Goal: Check status: Check status

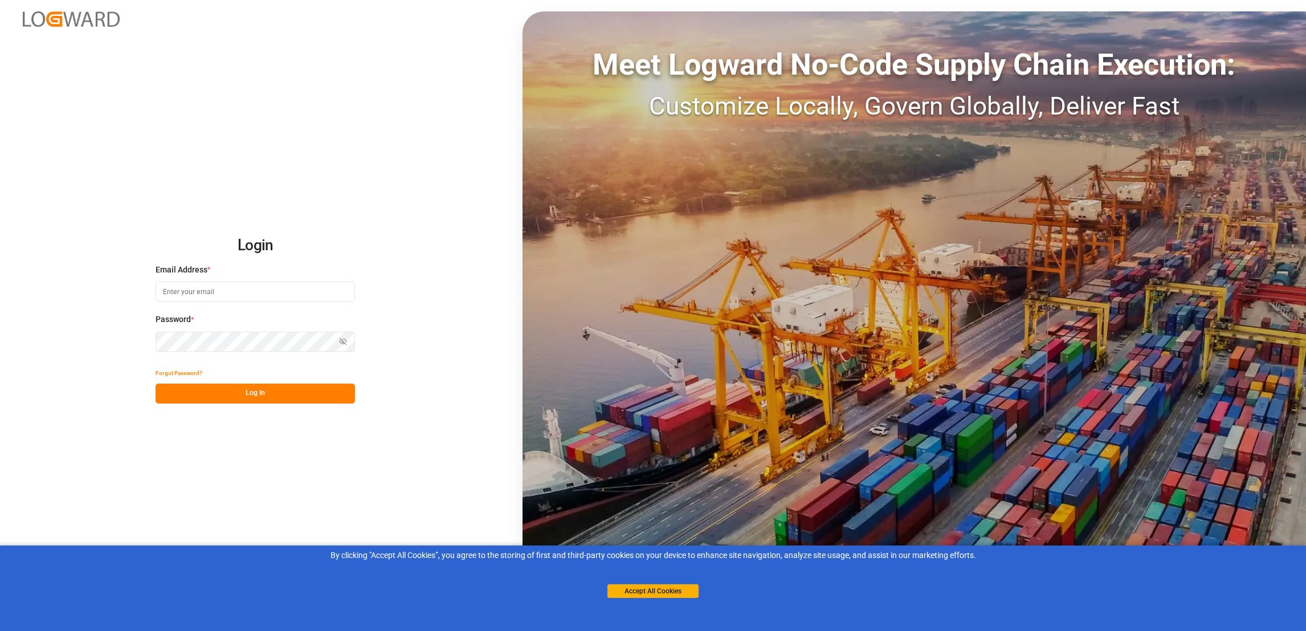
type input "[PERSON_NAME][EMAIL_ADDRESS][PERSON_NAME][DOMAIN_NAME]"
click at [286, 393] on button "Log In" at bounding box center [255, 394] width 199 height 20
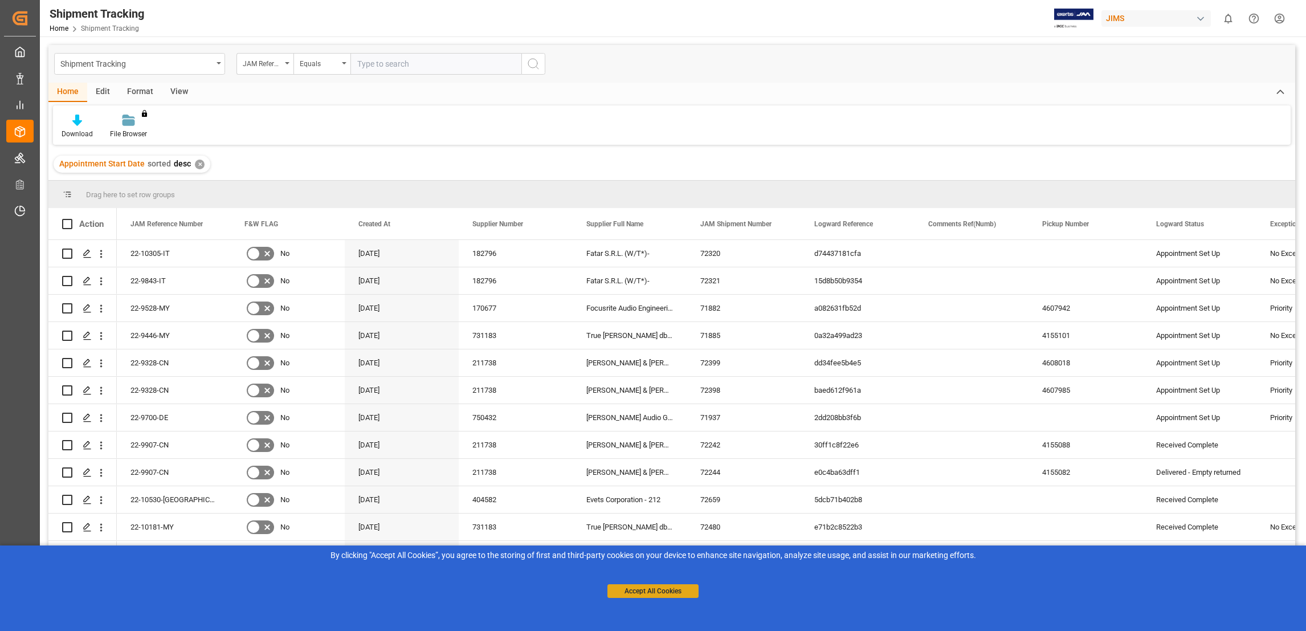
click at [628, 588] on button "Accept All Cookies" at bounding box center [652, 591] width 91 height 14
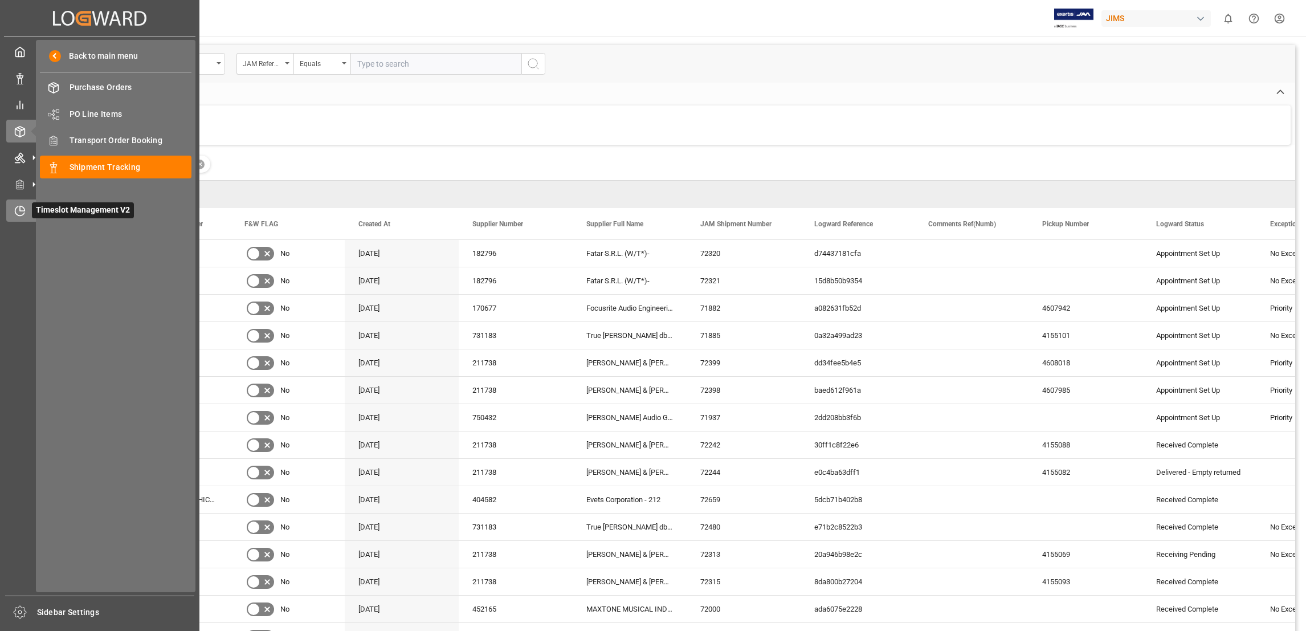
click at [77, 206] on span "Timeslot Management V2" at bounding box center [83, 210] width 102 height 16
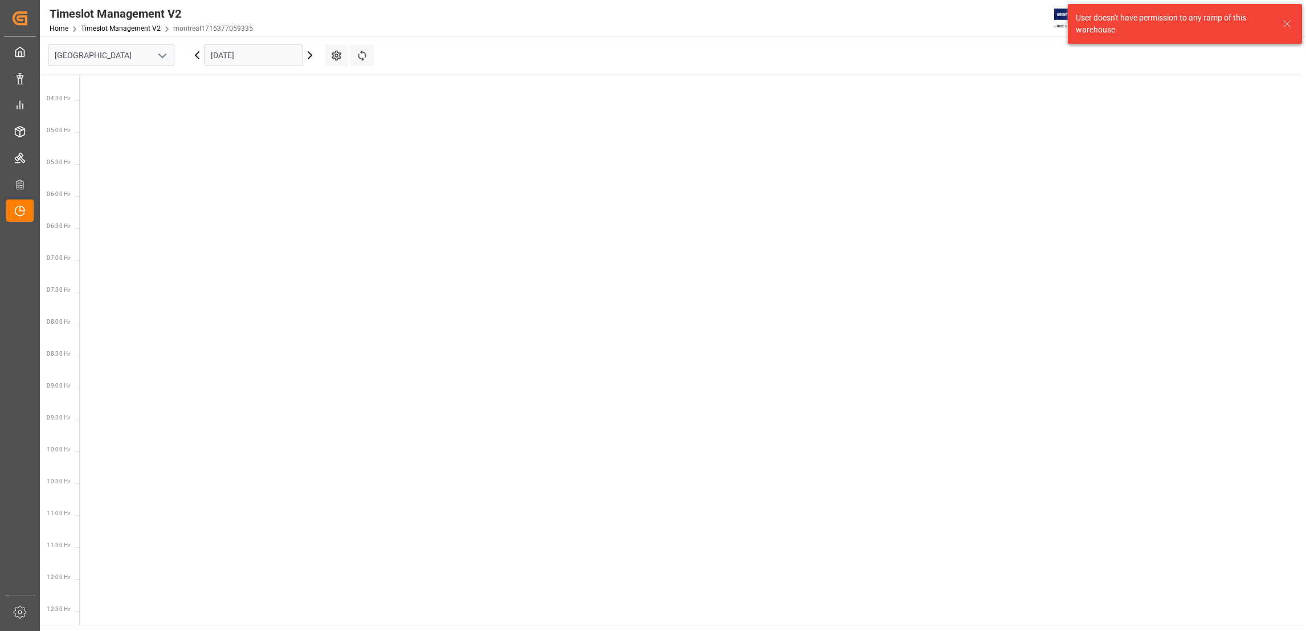
scroll to position [463, 0]
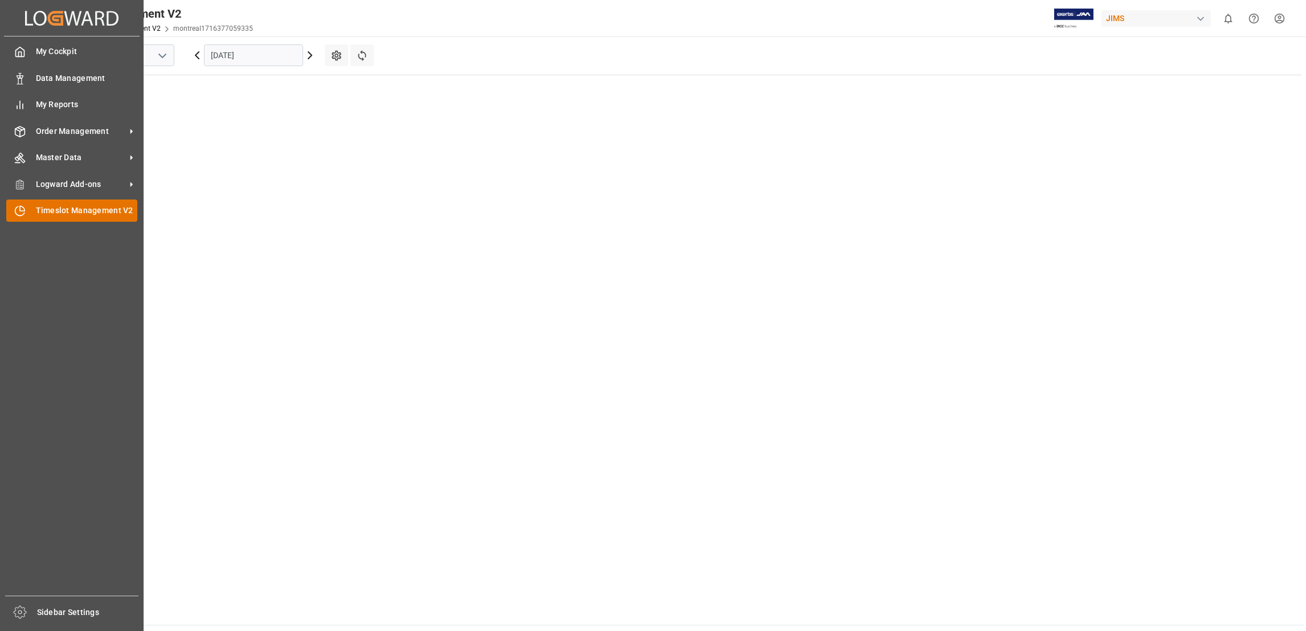
click at [88, 211] on span "Timeslot Management V2" at bounding box center [87, 211] width 102 height 12
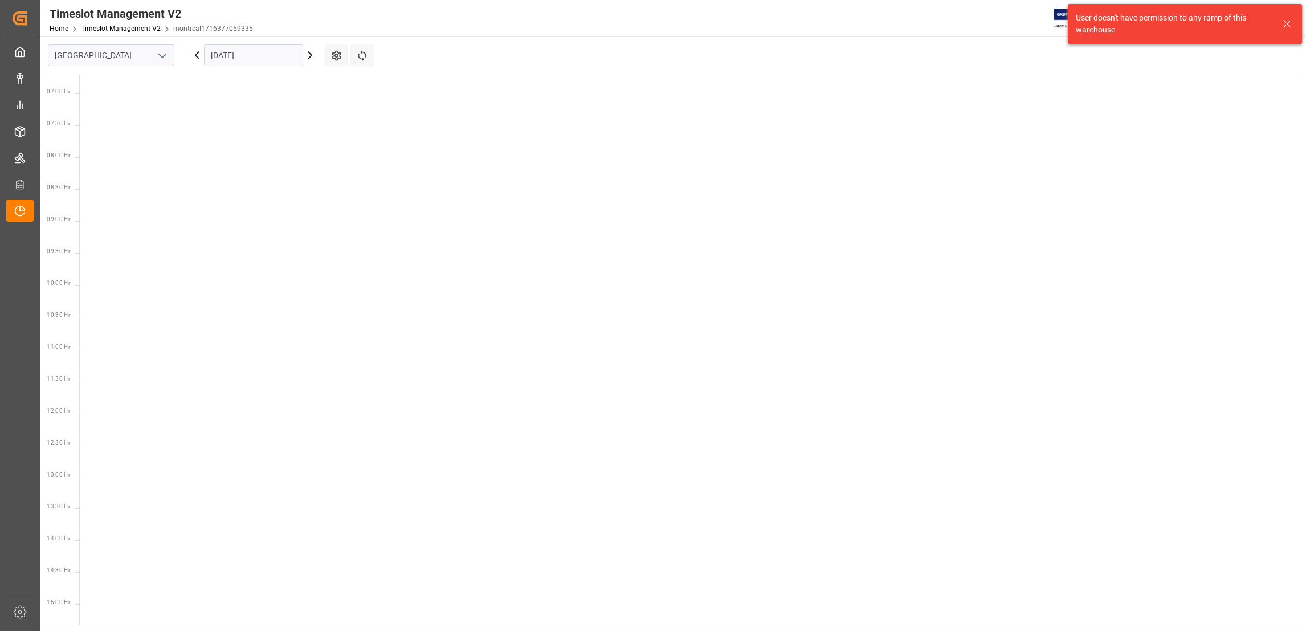
scroll to position [463, 0]
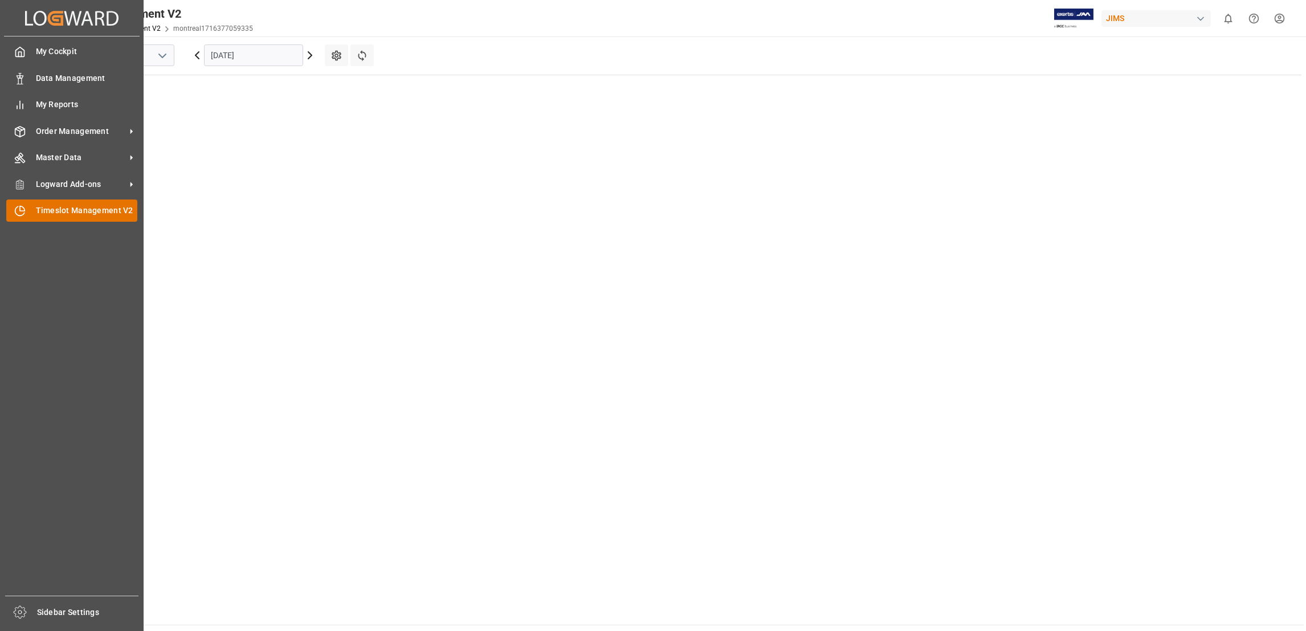
click at [114, 210] on span "Timeslot Management V2" at bounding box center [87, 211] width 102 height 12
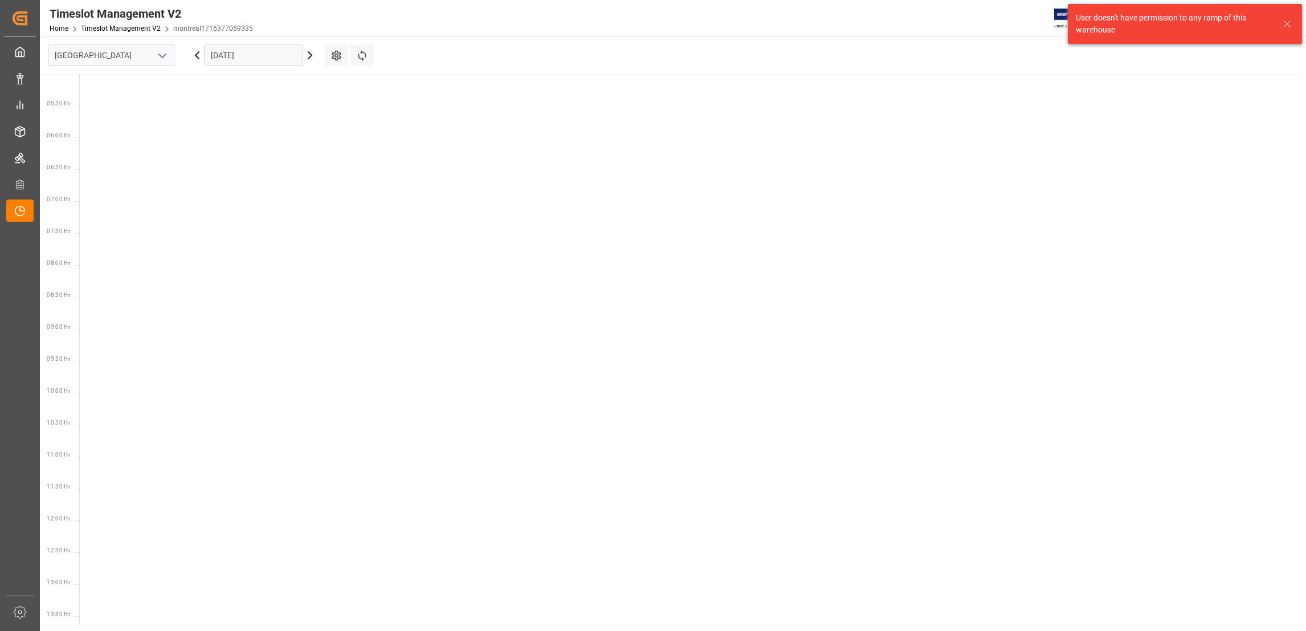
scroll to position [463, 0]
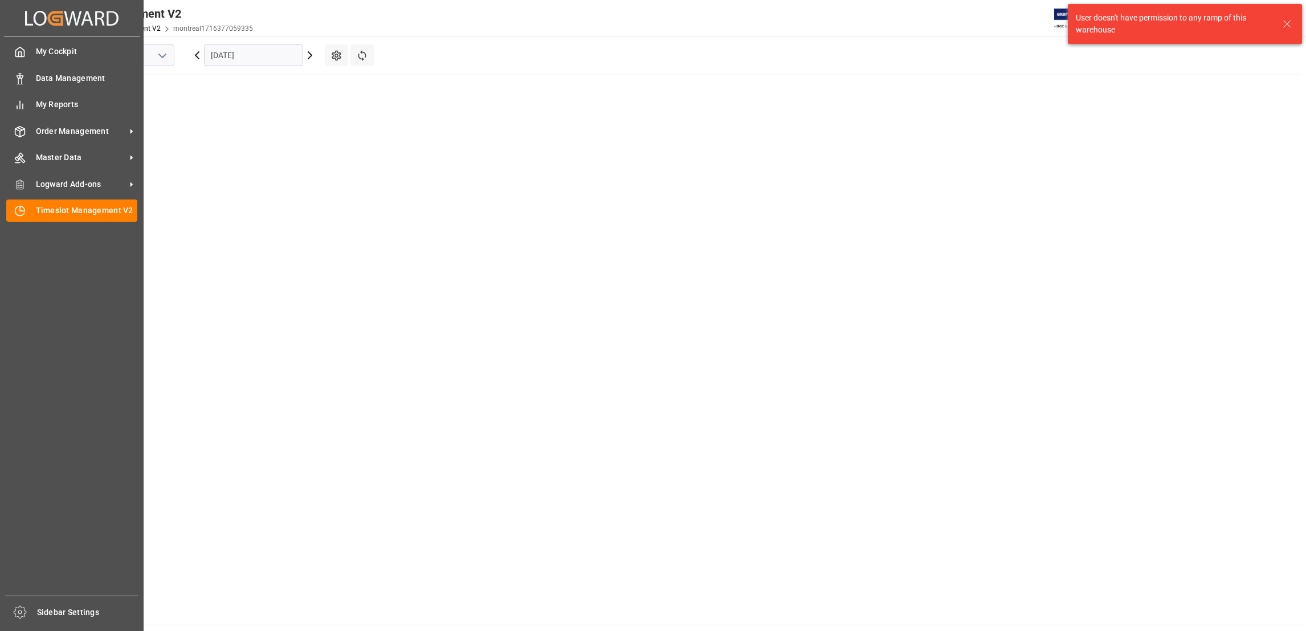
click at [66, 262] on div "My Cockpit My Cockpit Data Management Data Management My Reports My Reports Ord…" at bounding box center [72, 315] width 136 height 559
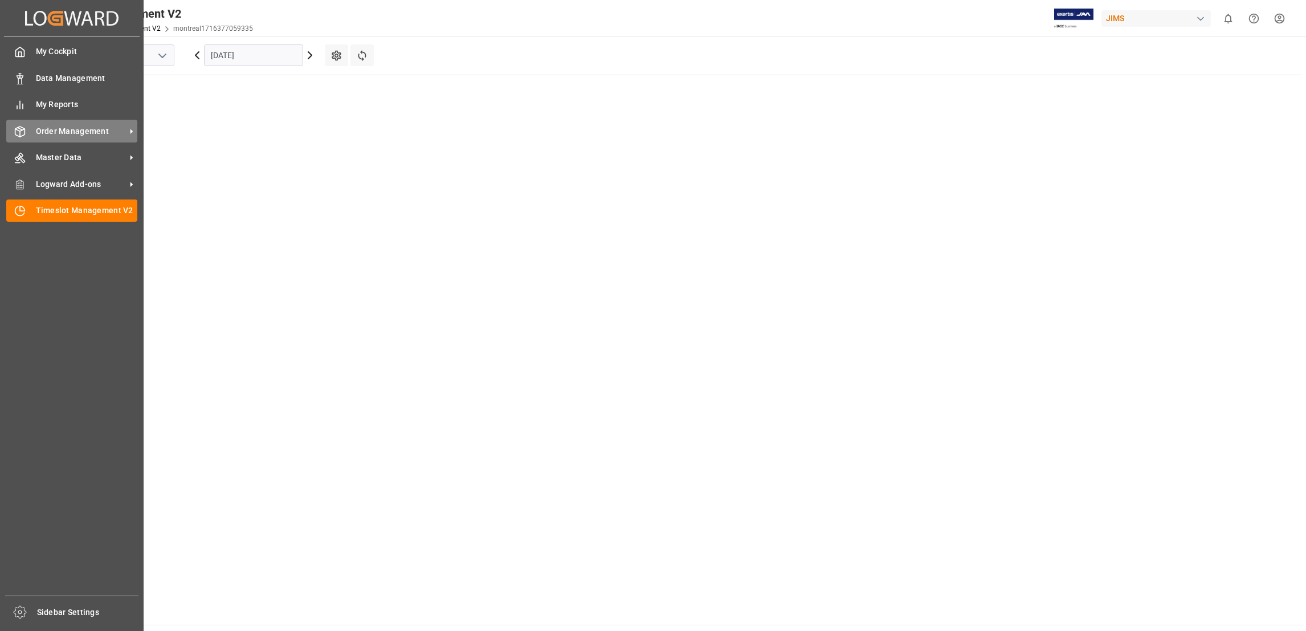
click at [120, 131] on span "Order Management" at bounding box center [81, 131] width 90 height 12
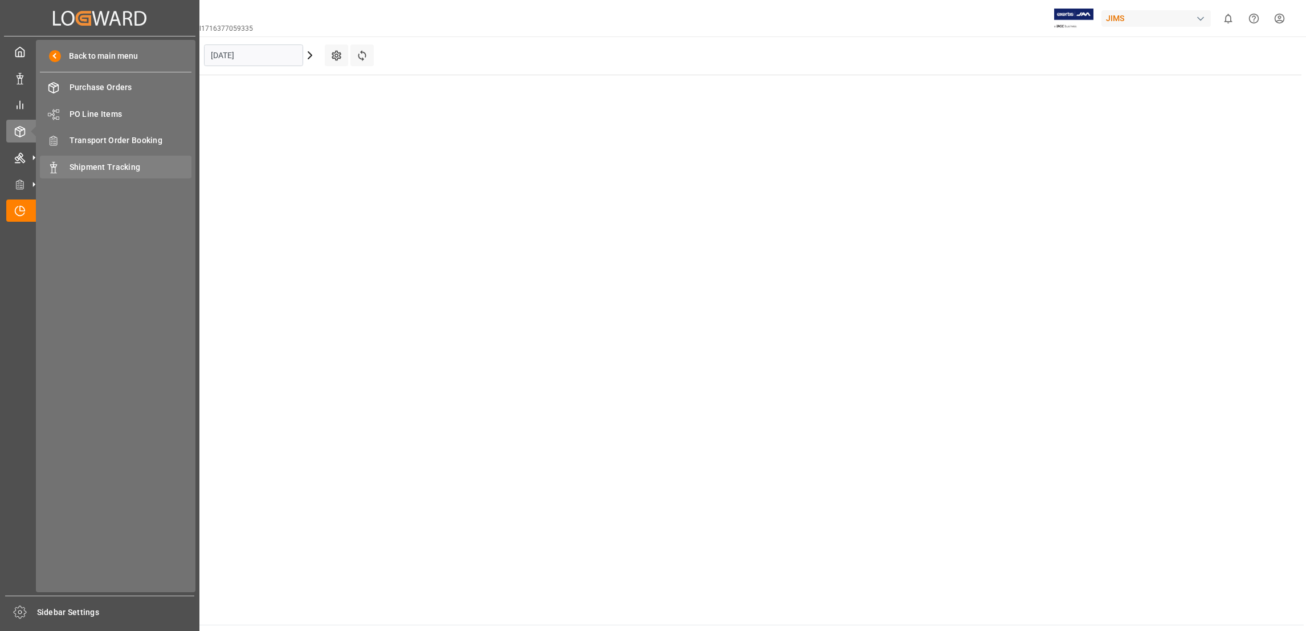
click at [125, 164] on span "Shipment Tracking" at bounding box center [131, 167] width 123 height 12
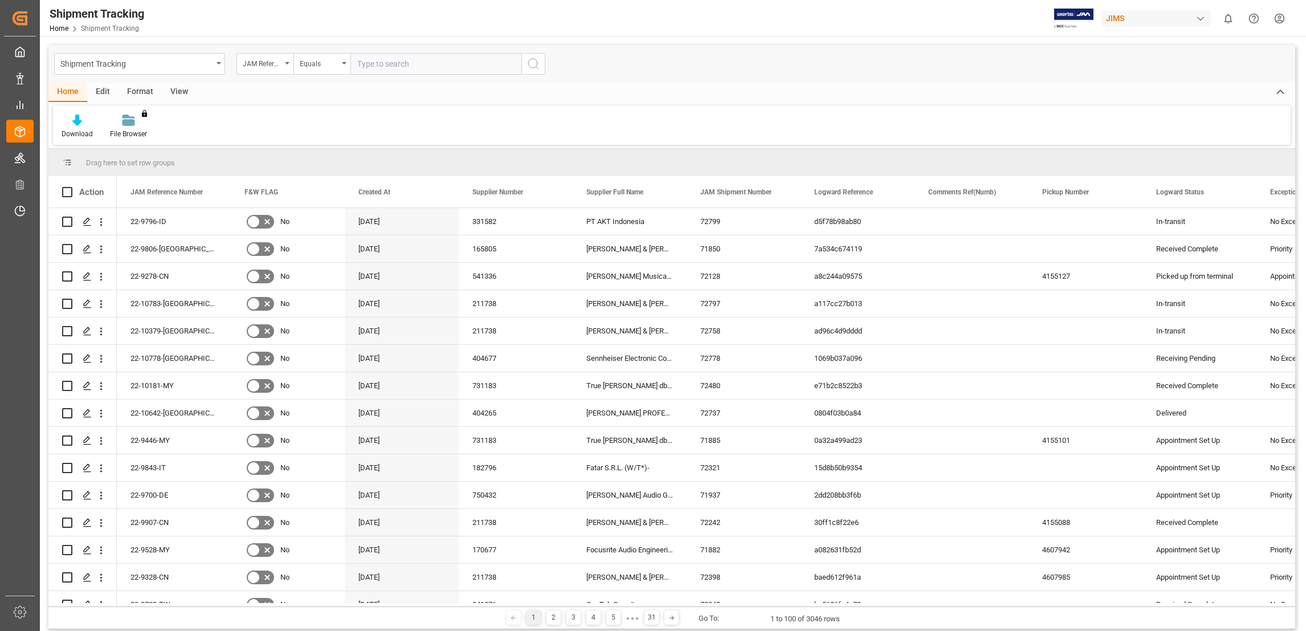
click at [177, 89] on div "View" at bounding box center [179, 92] width 35 height 19
click at [76, 127] on div "Default" at bounding box center [72, 126] width 39 height 25
click at [100, 209] on div "[PERSON_NAME] shipment tracking" at bounding box center [117, 208] width 100 height 12
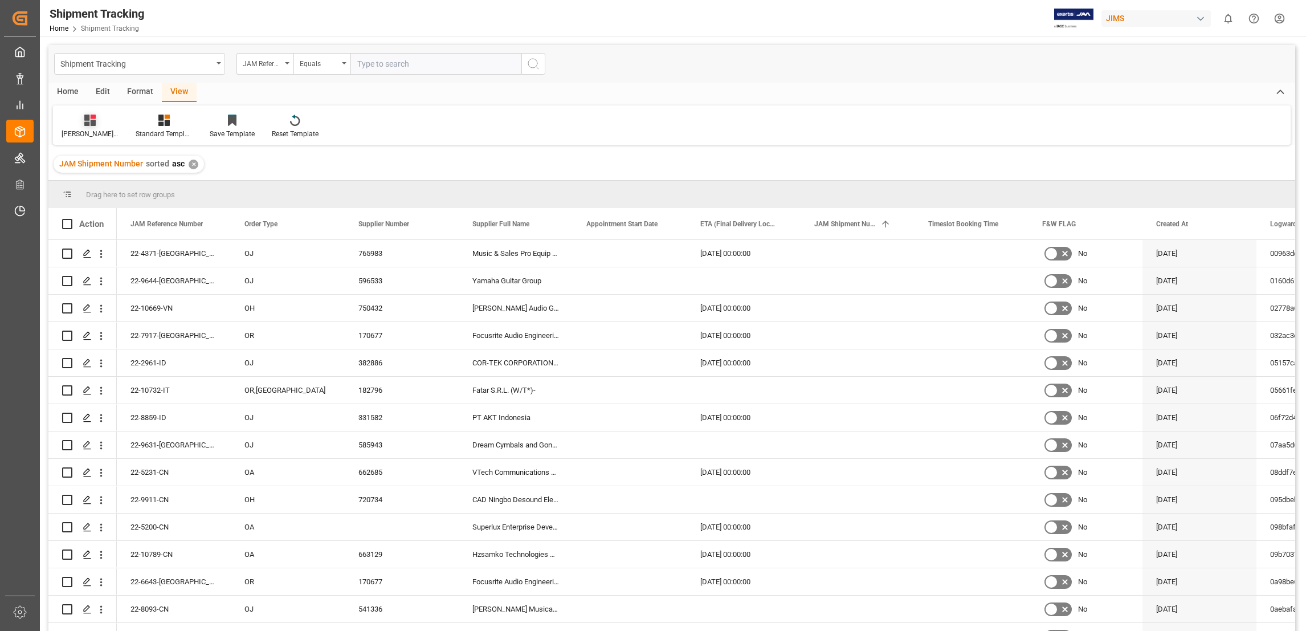
click at [84, 129] on div "[PERSON_NAME] shipment tracking" at bounding box center [90, 134] width 57 height 10
drag, startPoint x: 95, startPoint y: 127, endPoint x: 449, endPoint y: 124, distance: 353.9
click at [449, 124] on div "[PERSON_NAME] shipment tracking Default [PERSON_NAME] shipment tracking Standar…" at bounding box center [672, 124] width 1238 height 39
click at [449, 124] on div "[PERSON_NAME] shipment tracking Standard Templates Save Template Reset Template" at bounding box center [672, 124] width 1238 height 39
click at [1279, 93] on icon at bounding box center [1280, 92] width 13 height 14
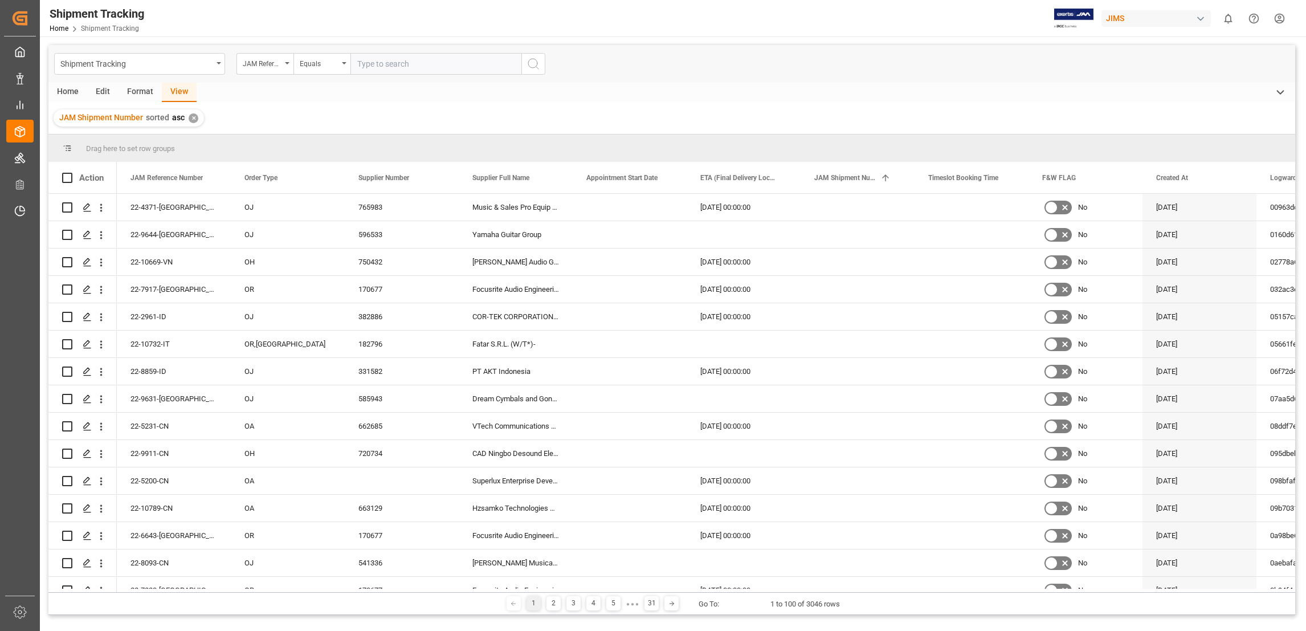
click at [1279, 93] on polyline at bounding box center [1281, 92] width 6 height 3
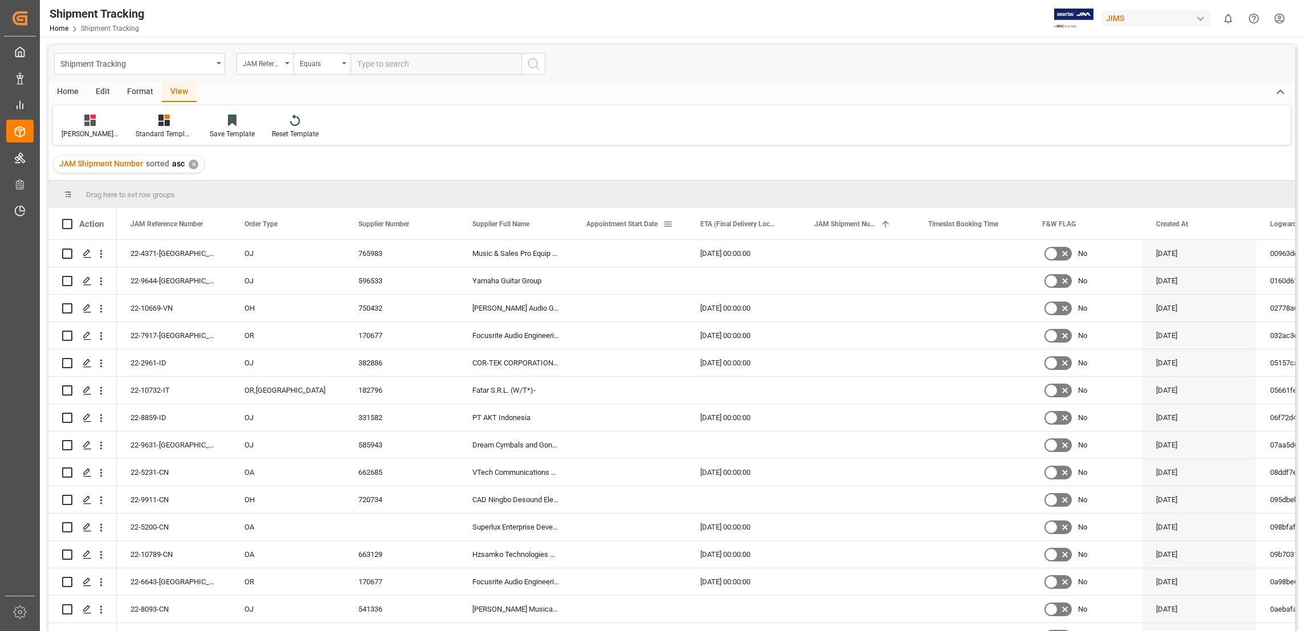
click at [671, 225] on span at bounding box center [668, 224] width 10 height 10
click at [796, 227] on span "columns" at bounding box center [793, 226] width 10 height 10
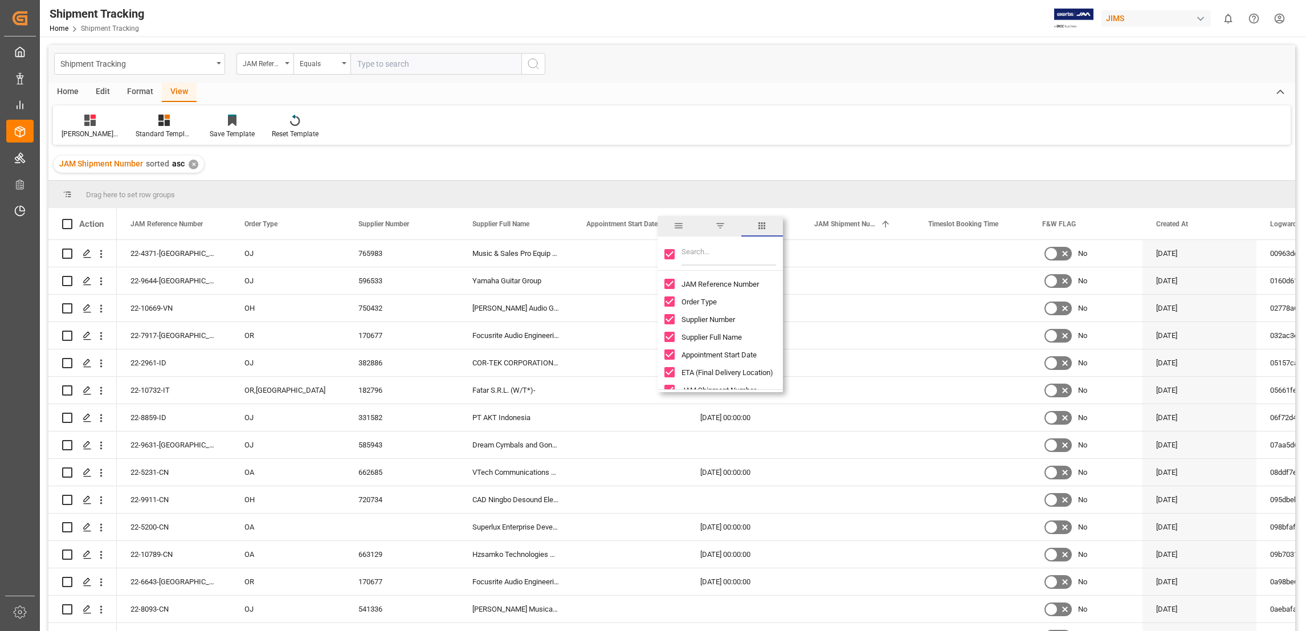
click at [721, 226] on span "filter" at bounding box center [720, 226] width 10 height 10
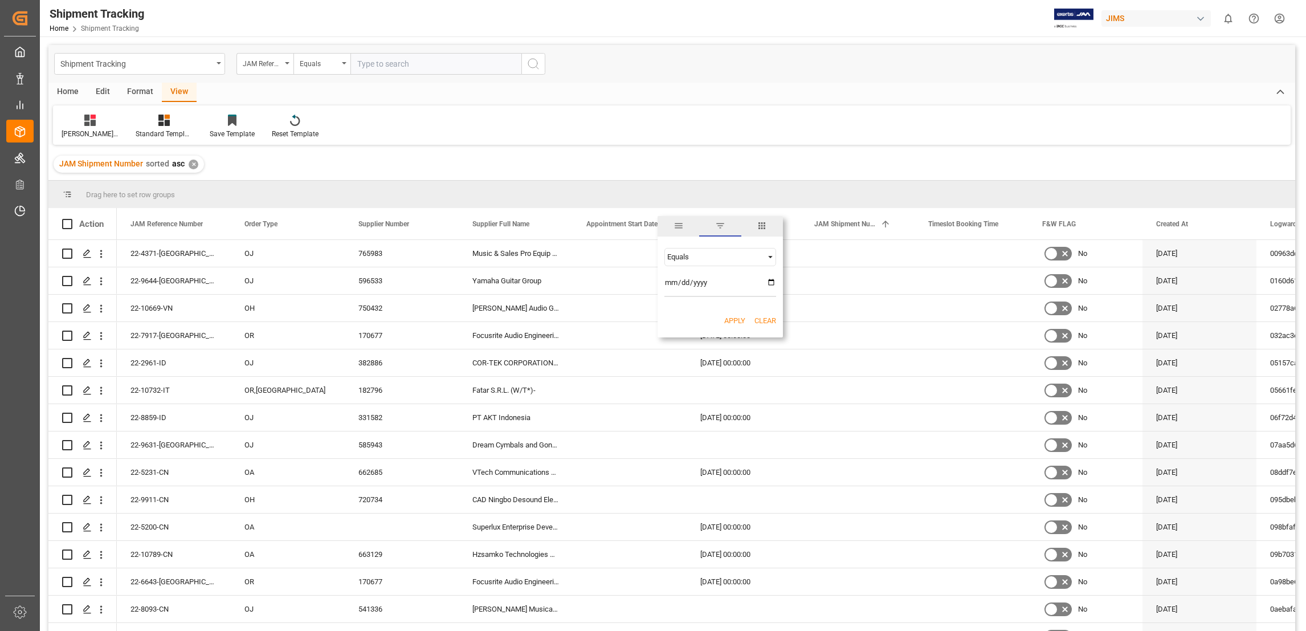
click at [771, 284] on input "date" at bounding box center [720, 285] width 112 height 23
type input "[DATE]"
click at [736, 319] on button "Apply" at bounding box center [734, 320] width 21 height 11
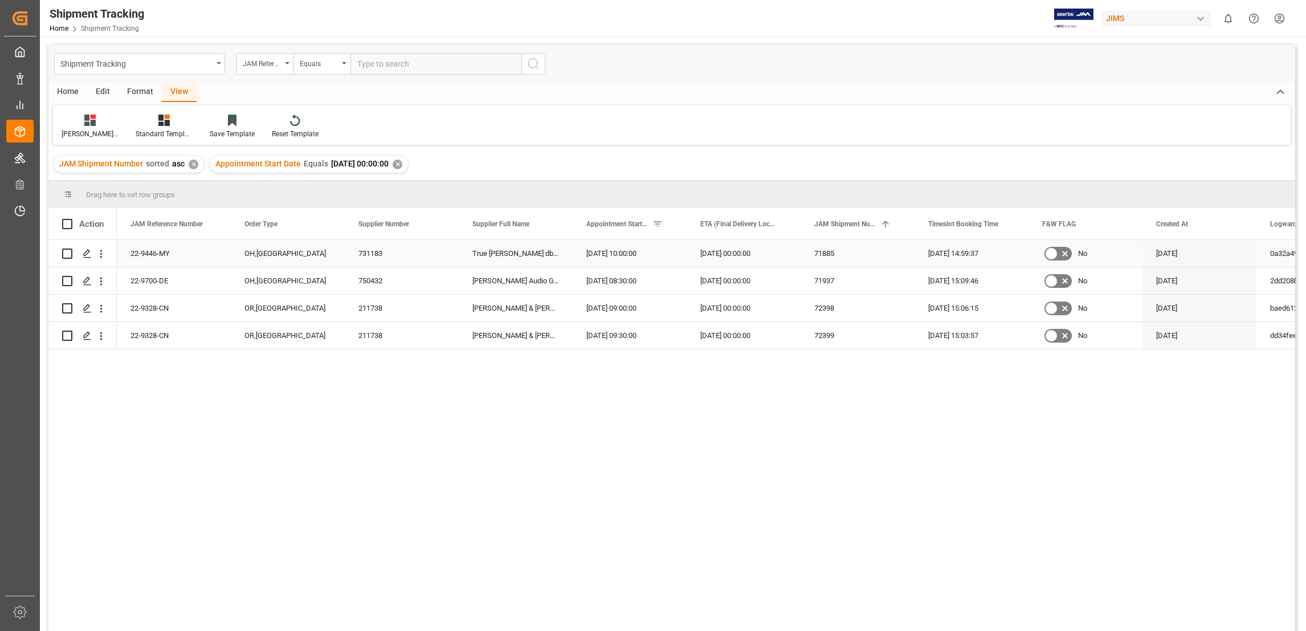
click at [151, 251] on div "22-9446-MY" at bounding box center [174, 253] width 114 height 27
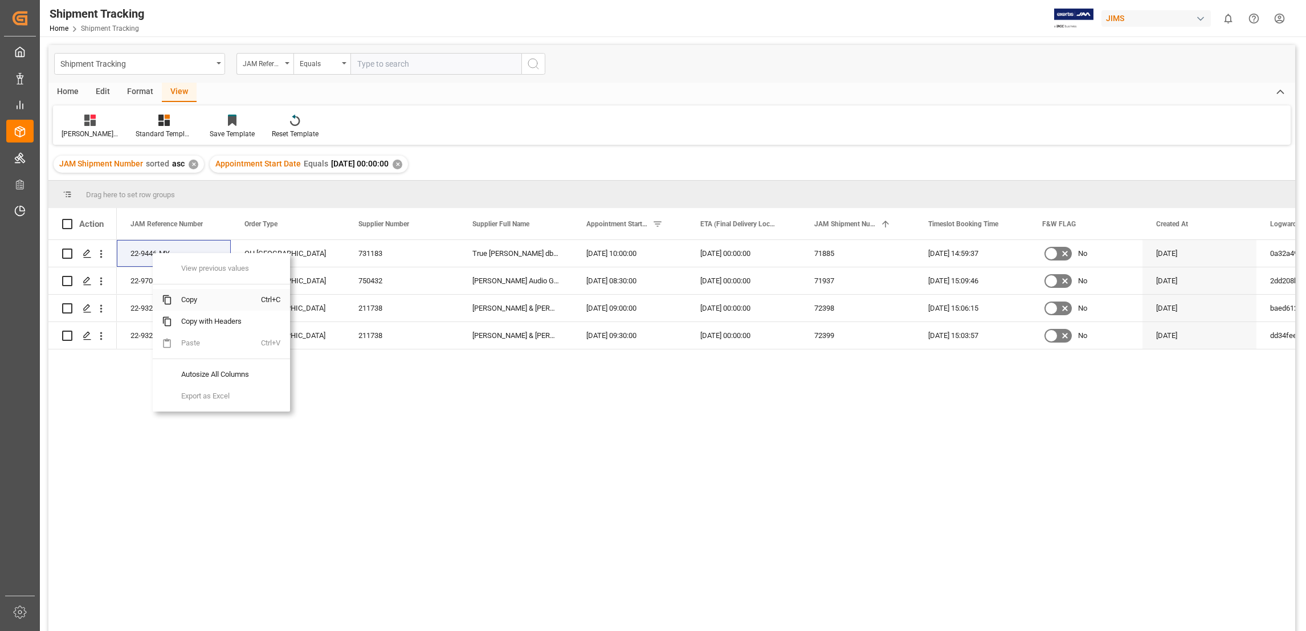
click at [187, 295] on span "Copy" at bounding box center [216, 300] width 89 height 22
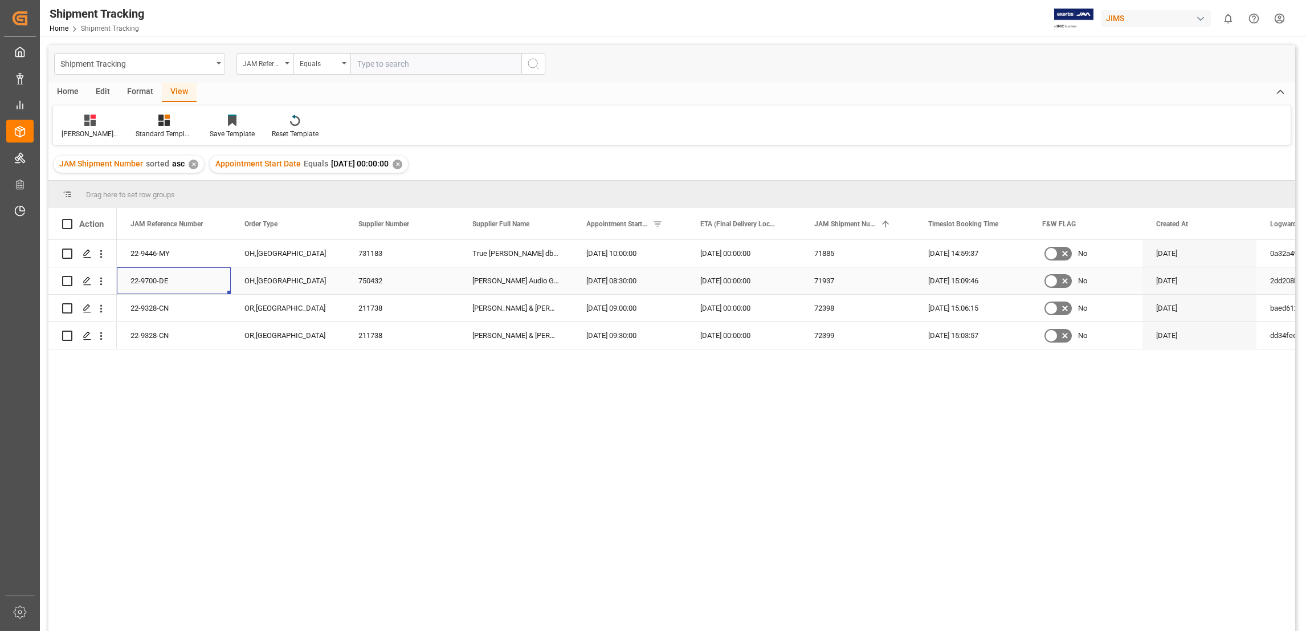
click at [149, 283] on div "22-9700-DE" at bounding box center [174, 280] width 114 height 27
click at [158, 305] on div "22-9328-CN" at bounding box center [174, 308] width 114 height 27
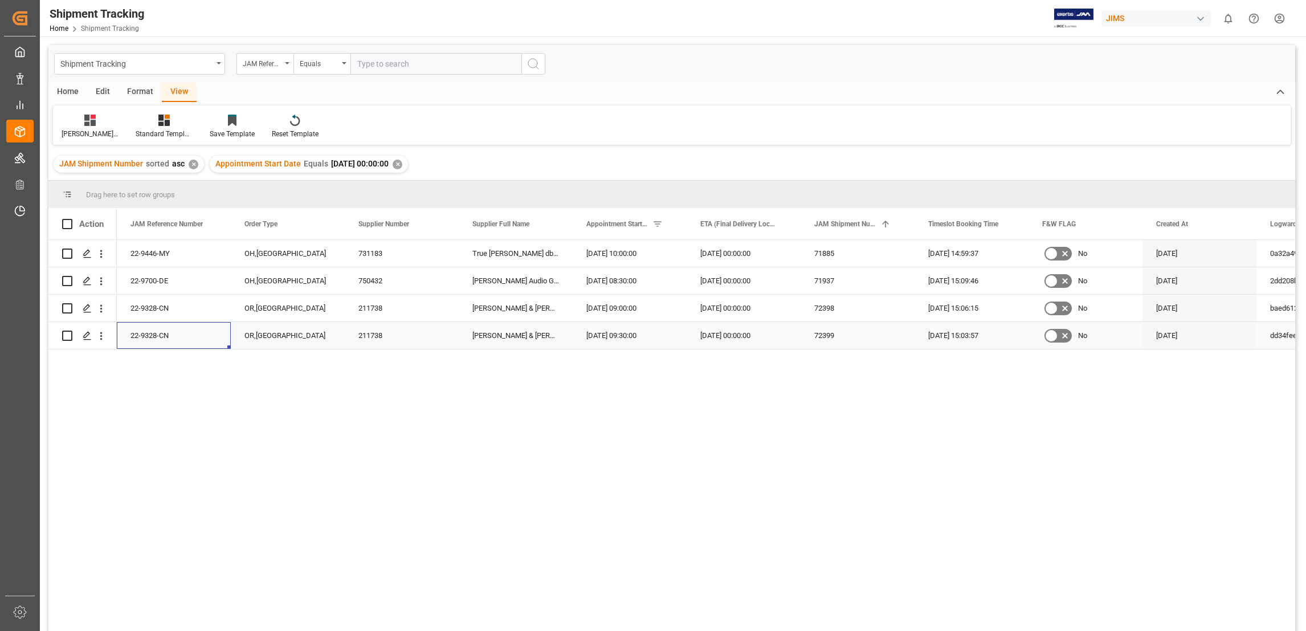
click at [162, 336] on div "22-9328-CN" at bounding box center [174, 335] width 114 height 27
click at [80, 255] on div "Press SPACE to select this row." at bounding box center [86, 253] width 17 height 21
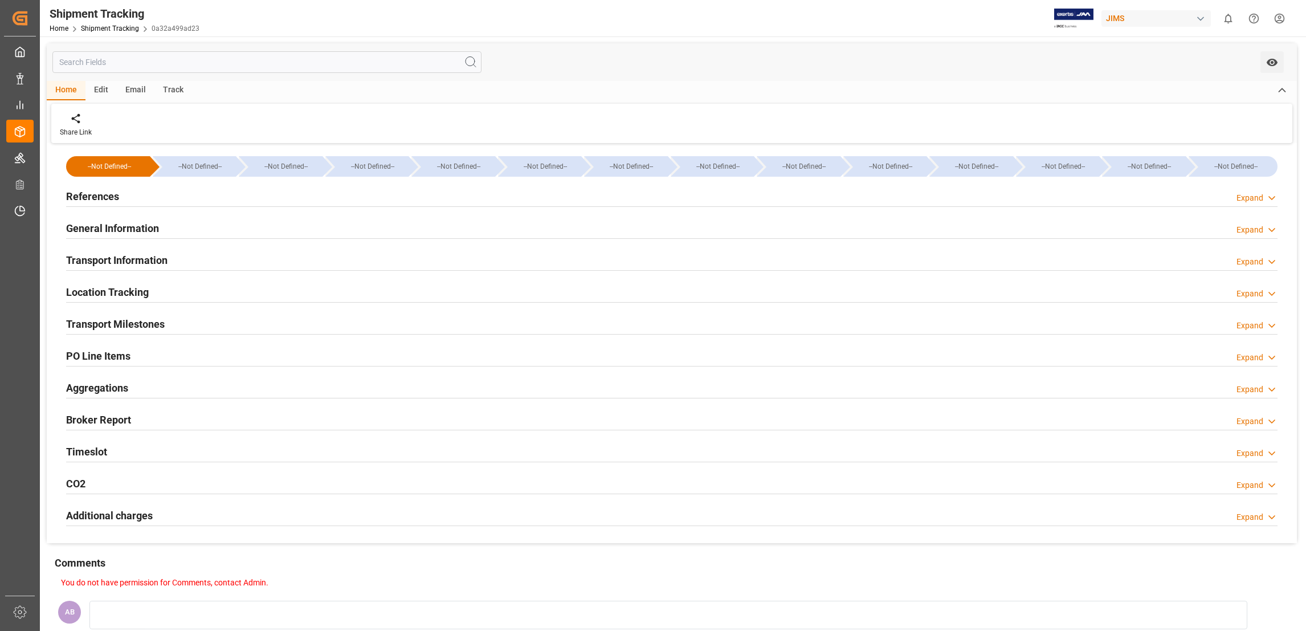
click at [1269, 229] on icon at bounding box center [1271, 230] width 11 height 12
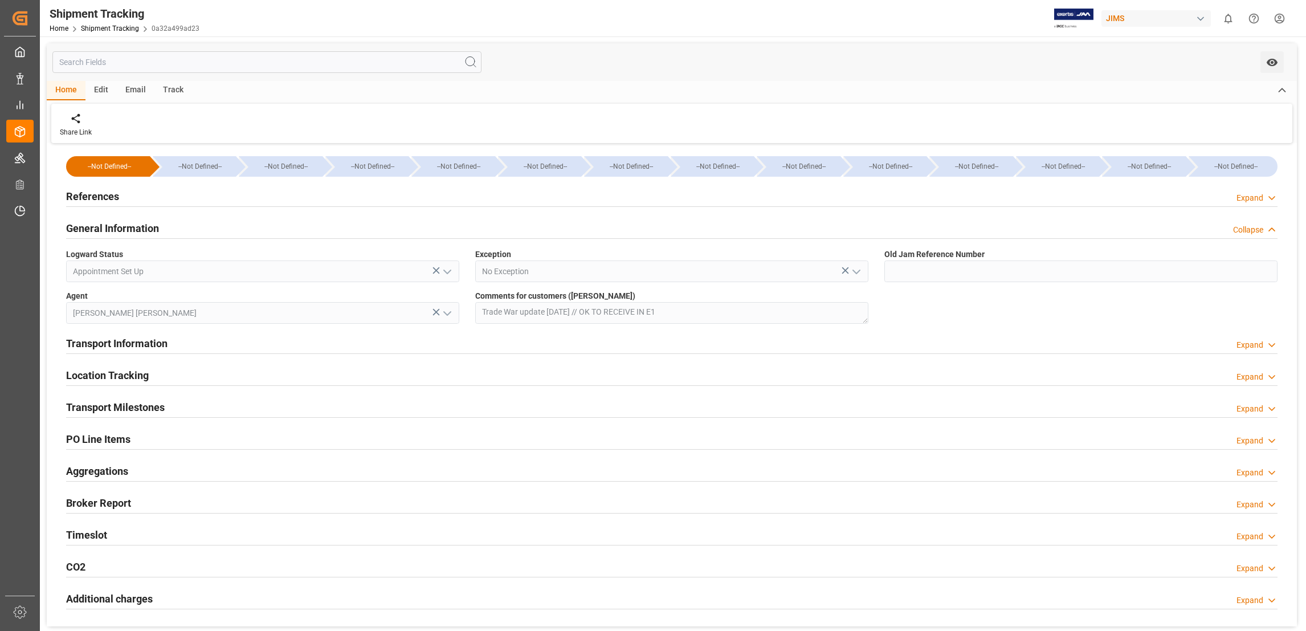
click at [1269, 229] on icon at bounding box center [1271, 230] width 11 height 12
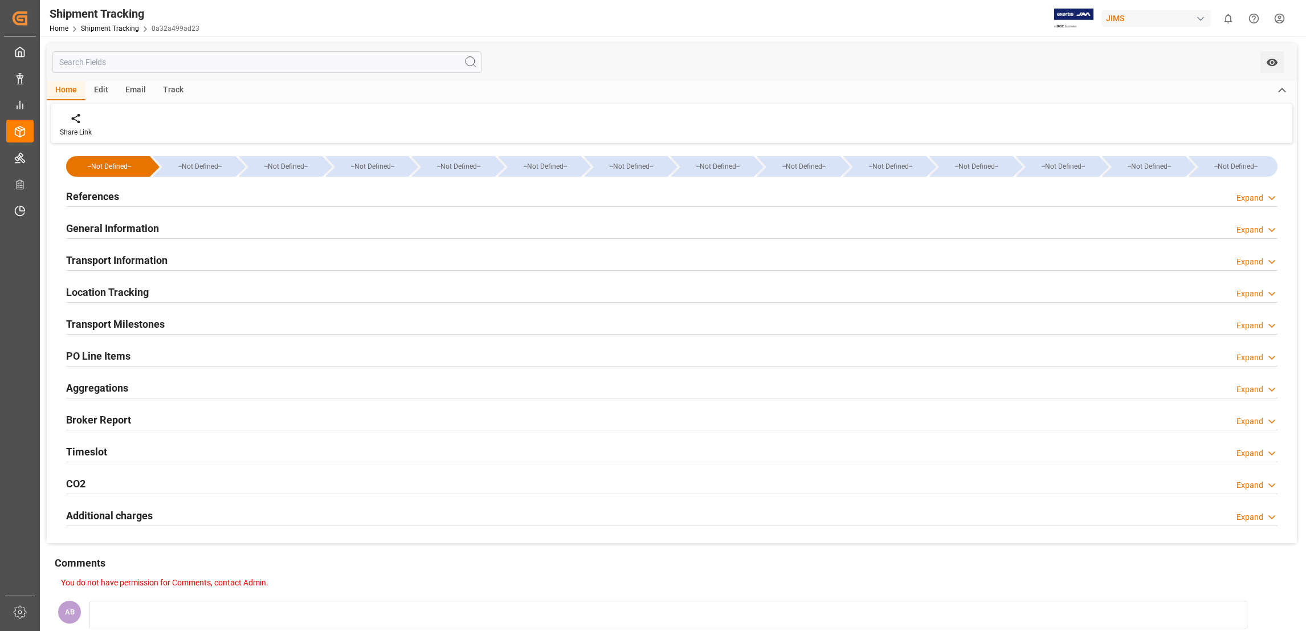
click at [1270, 195] on icon at bounding box center [1271, 198] width 11 height 12
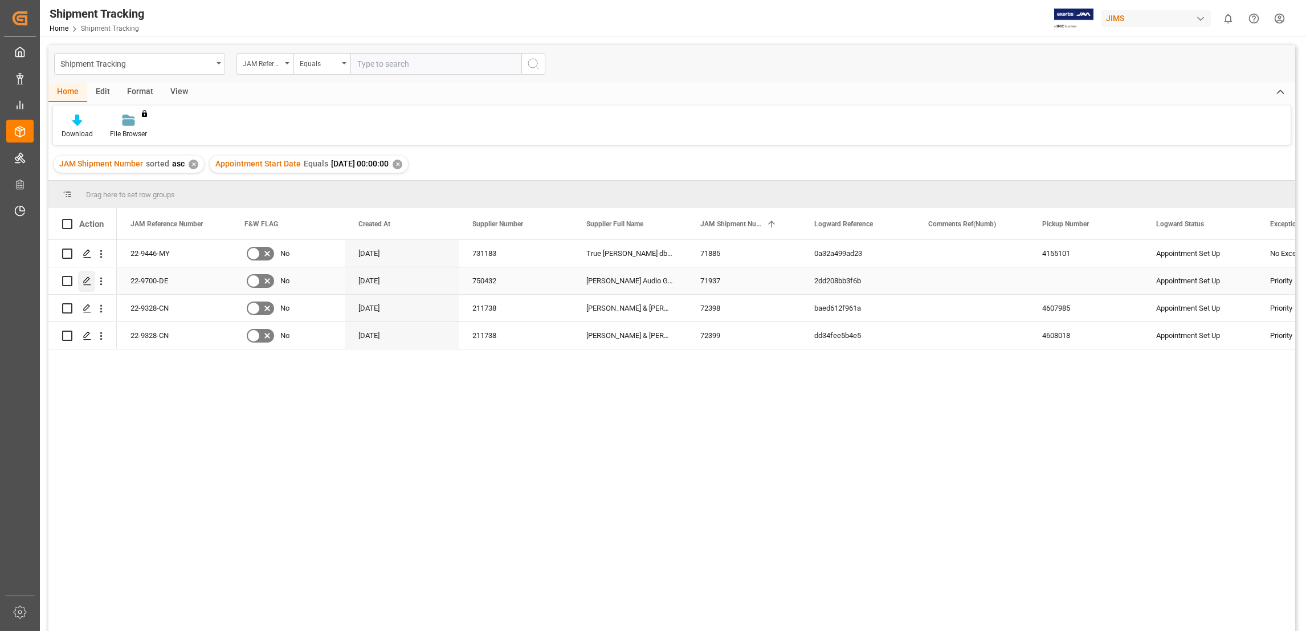
click at [87, 279] on icon "Press SPACE to select this row." at bounding box center [87, 280] width 9 height 9
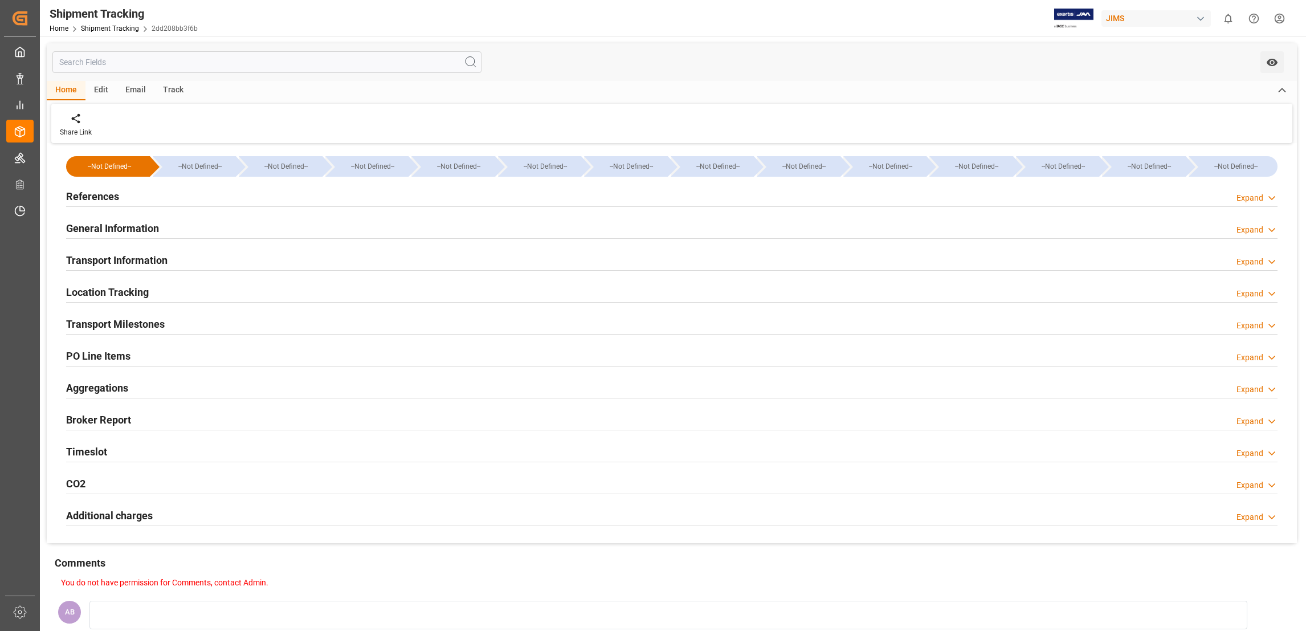
type input "[DATE]"
click at [1260, 194] on div "Expand" at bounding box center [1250, 198] width 27 height 12
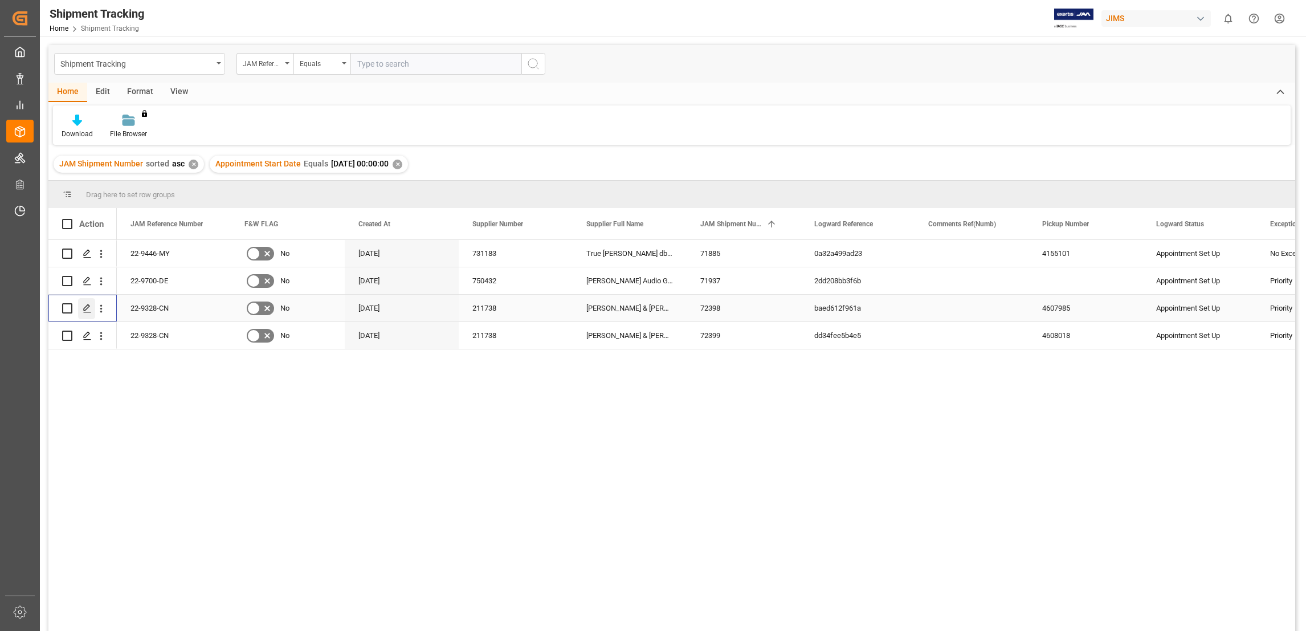
click at [84, 307] on icon "Press SPACE to select this row." at bounding box center [87, 308] width 9 height 9
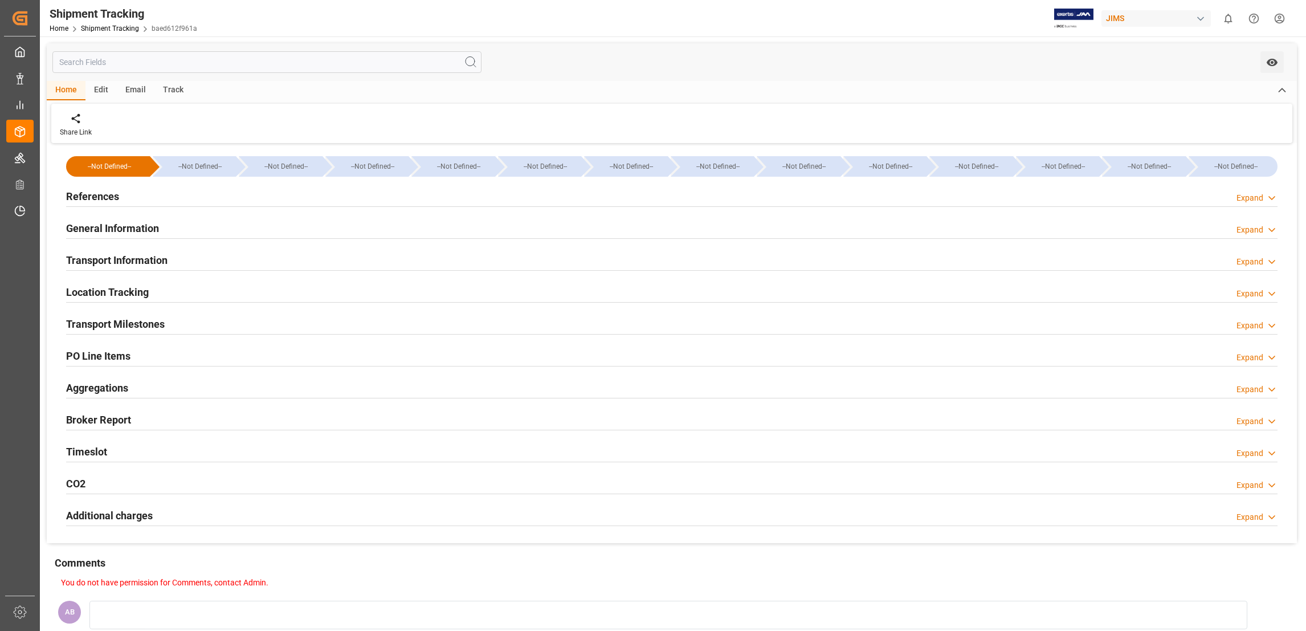
click at [1250, 197] on div "Expand" at bounding box center [1250, 198] width 27 height 12
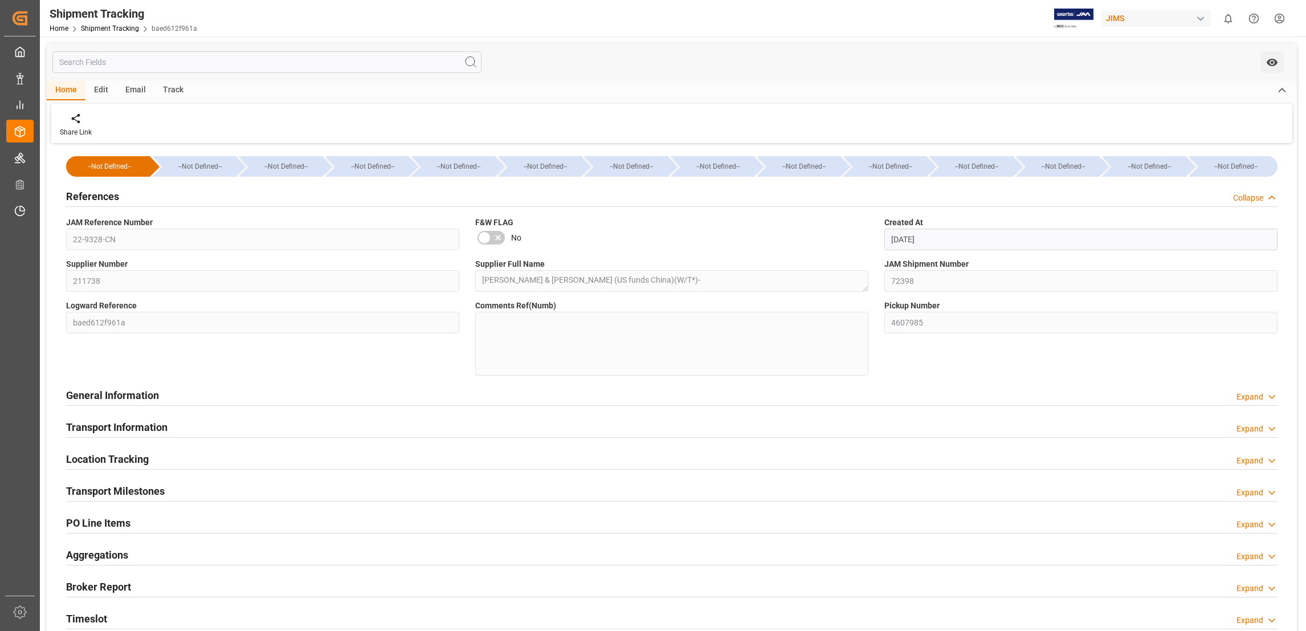
click at [1250, 197] on div "Collapse" at bounding box center [1248, 198] width 30 height 12
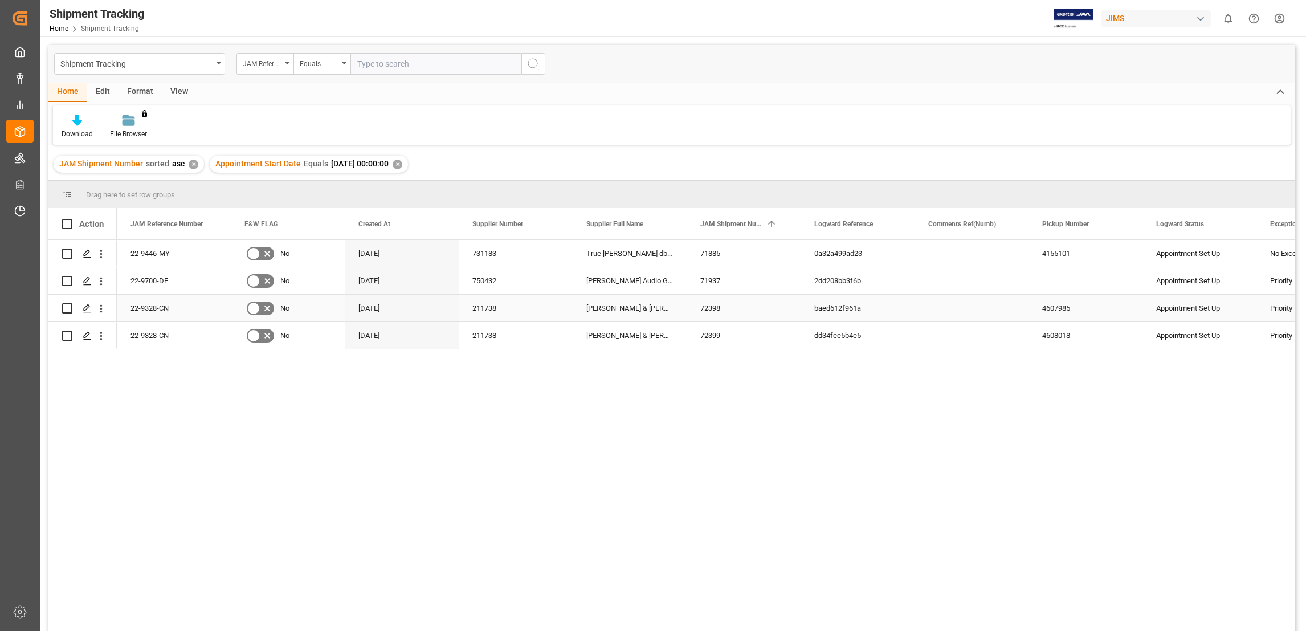
click at [153, 307] on div "22-9328-CN" at bounding box center [174, 308] width 114 height 27
